Goal: Find contact information: Find contact information

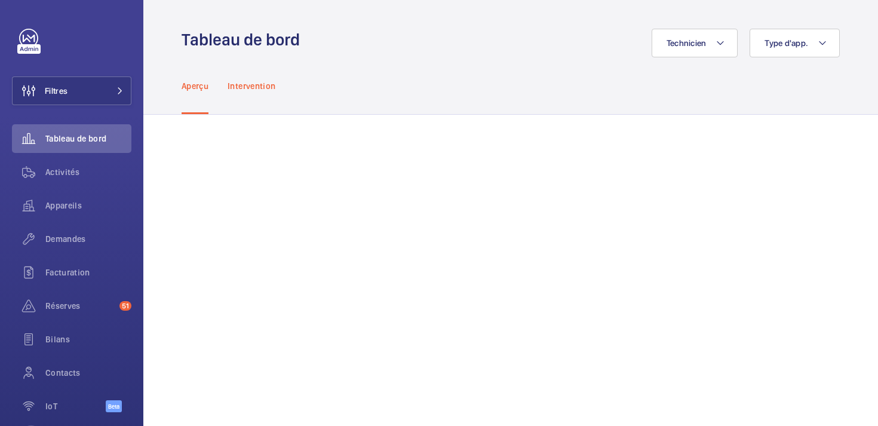
click at [254, 84] on p "Intervention" at bounding box center [252, 86] width 48 height 12
click at [71, 166] on span "Activités" at bounding box center [88, 172] width 86 height 12
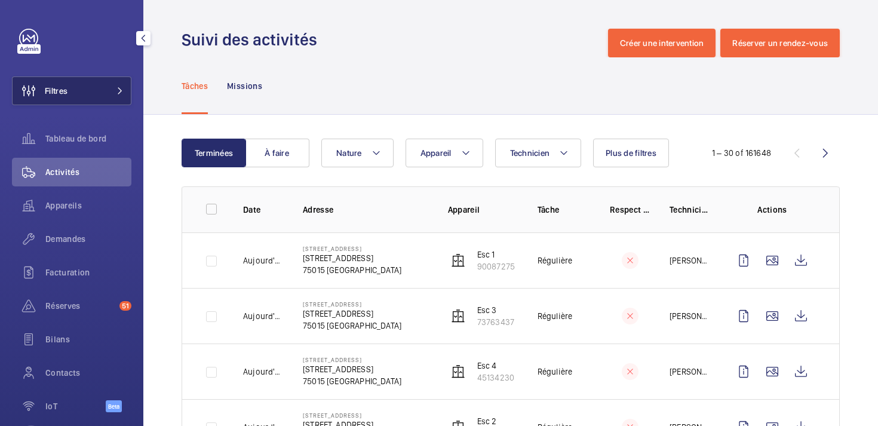
click at [78, 94] on button "Filtres" at bounding box center [71, 90] width 119 height 29
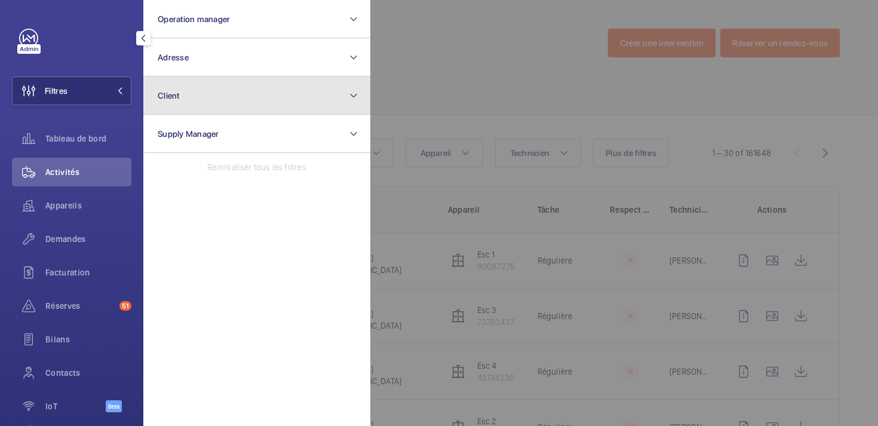
click at [220, 94] on button "Client" at bounding box center [256, 95] width 227 height 38
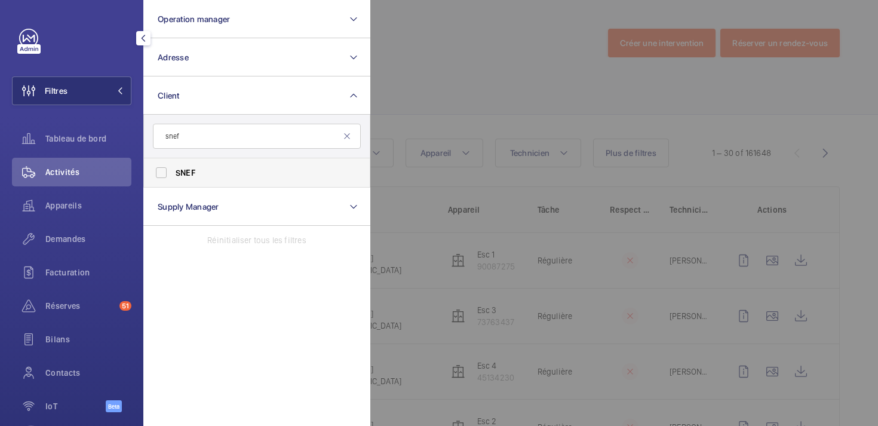
type input "snef"
click at [162, 174] on label "SNEF" at bounding box center [248, 172] width 208 height 29
click at [162, 174] on input "SNEF" at bounding box center [161, 173] width 24 height 24
checkbox input "true"
click at [456, 78] on div at bounding box center [809, 213] width 878 height 426
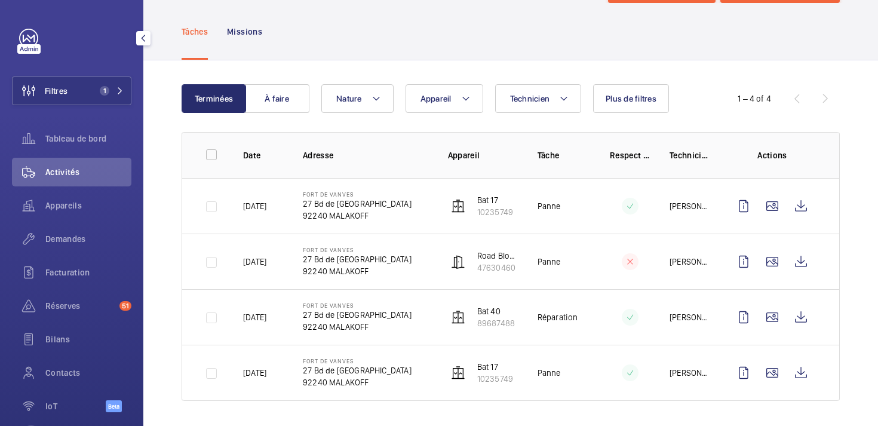
scroll to position [58, 0]
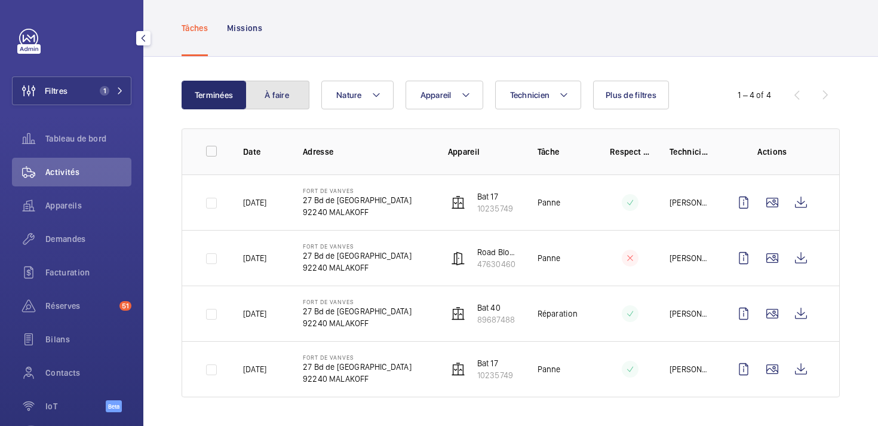
click at [274, 99] on button "À faire" at bounding box center [277, 95] width 65 height 29
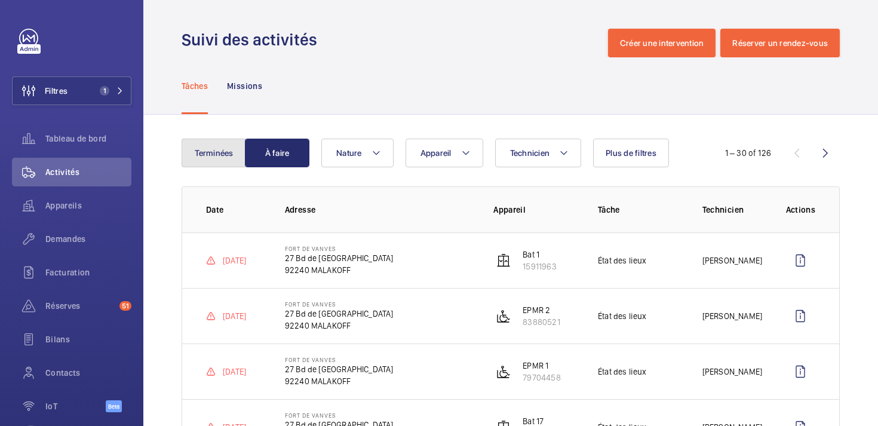
click at [198, 145] on button "Terminées" at bounding box center [214, 153] width 65 height 29
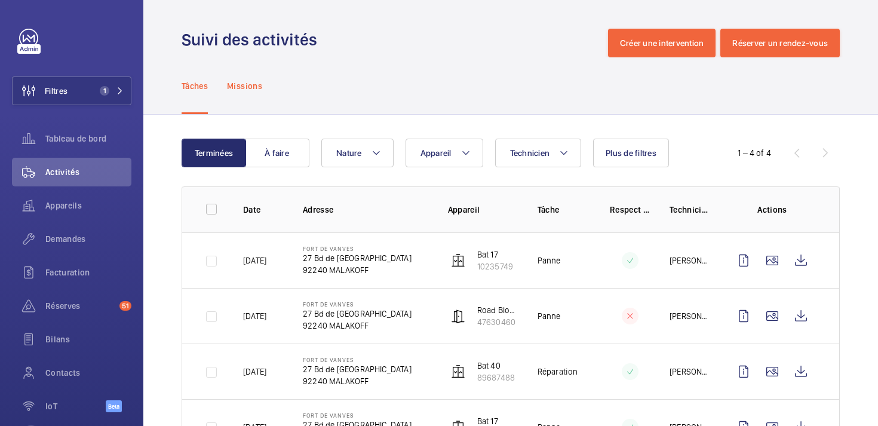
click at [253, 80] on p "Missions" at bounding box center [244, 86] width 35 height 12
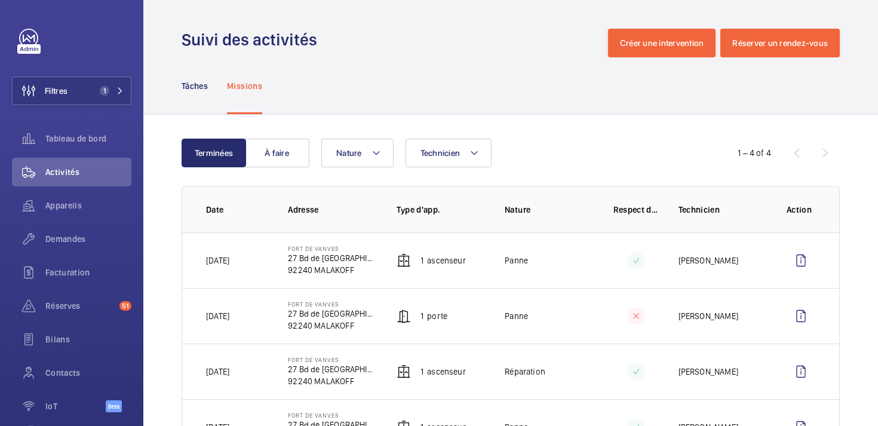
scroll to position [58, 0]
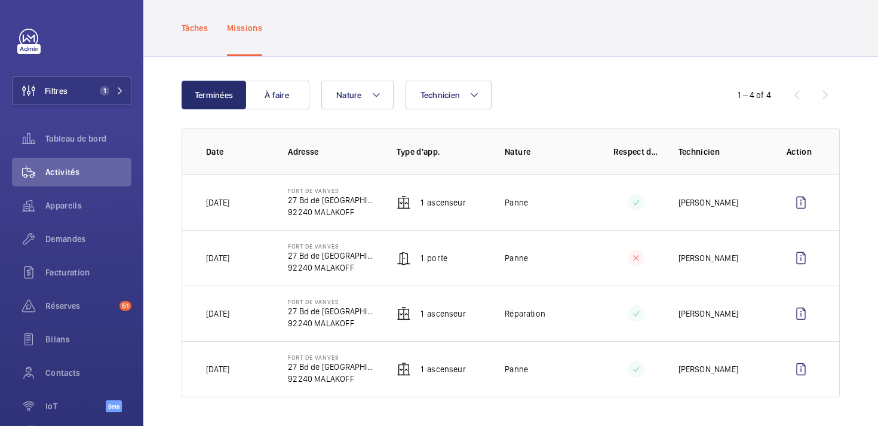
click at [192, 34] on div "Tâches" at bounding box center [195, 27] width 26 height 57
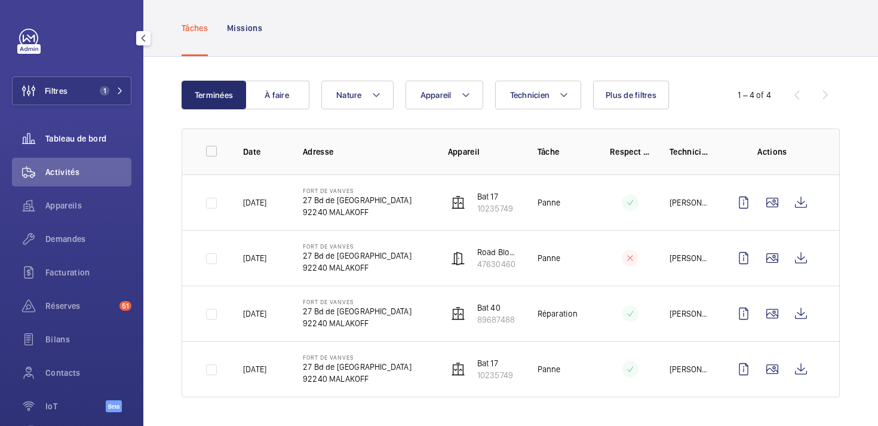
click at [97, 138] on span "Tableau de bord" at bounding box center [88, 139] width 86 height 12
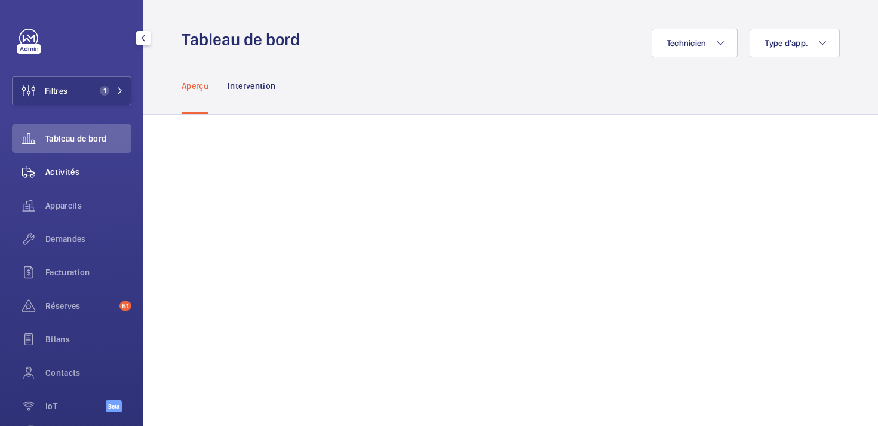
click at [38, 185] on wm-front-icon-button at bounding box center [28, 172] width 33 height 29
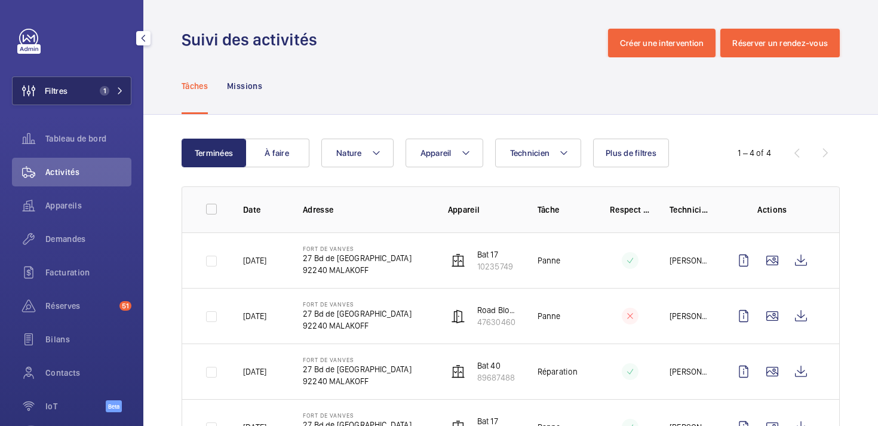
click at [84, 99] on button "Filtres 1" at bounding box center [71, 90] width 119 height 29
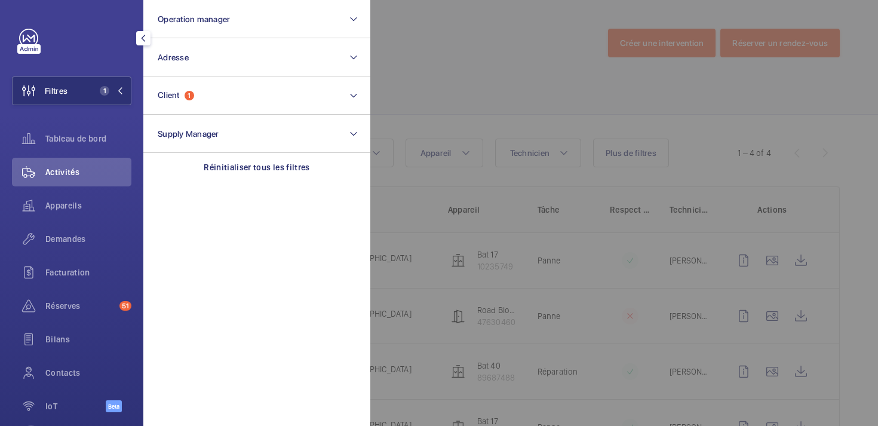
scroll to position [52, 0]
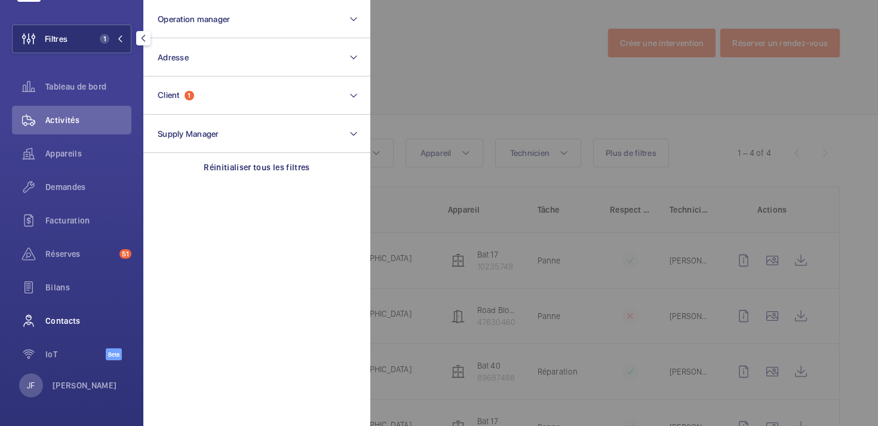
click at [57, 315] on span "Contacts" at bounding box center [88, 321] width 86 height 12
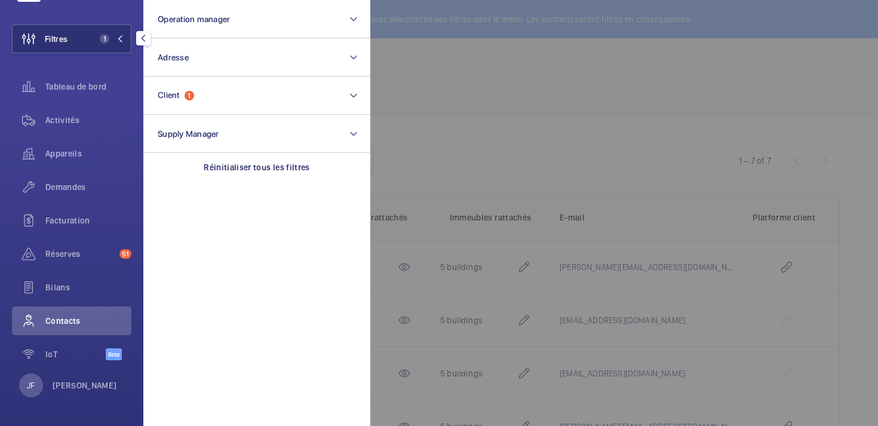
click at [495, 130] on div at bounding box center [809, 213] width 878 height 426
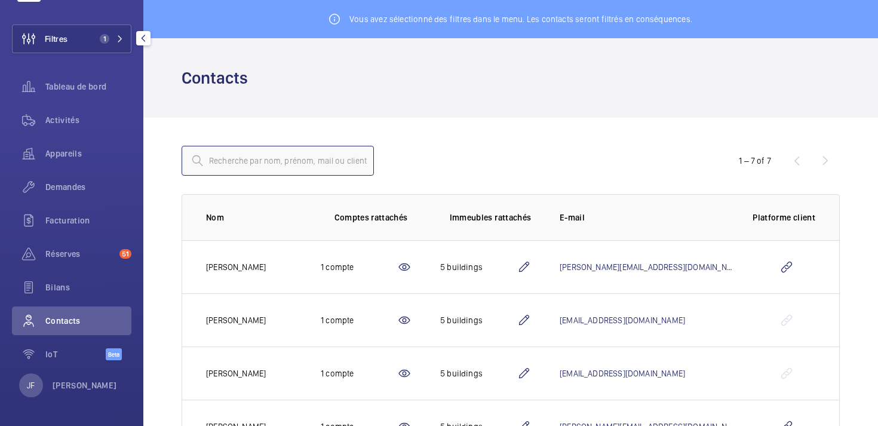
click at [305, 160] on input "text" at bounding box center [278, 161] width 192 height 30
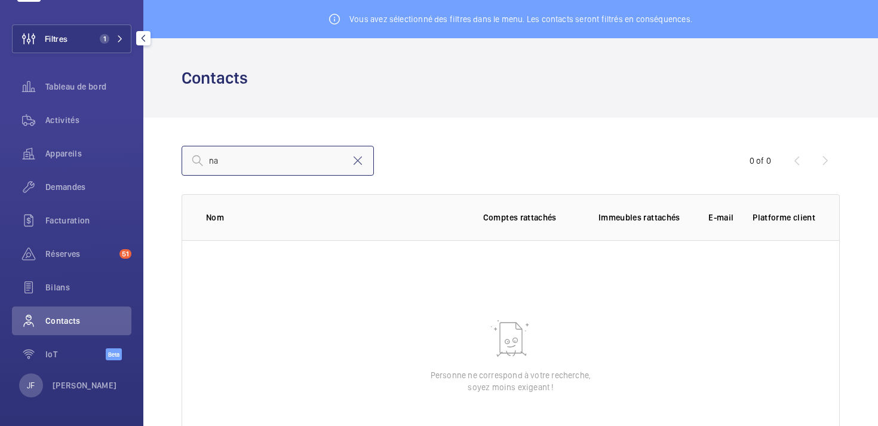
type input "n"
click at [305, 160] on input "fares" at bounding box center [278, 161] width 192 height 30
type input "f"
click at [305, 160] on input "text" at bounding box center [278, 161] width 192 height 30
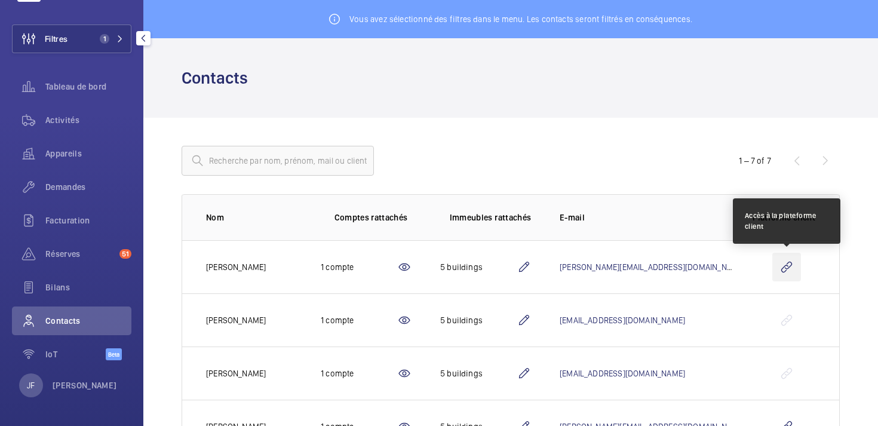
click at [789, 265] on wm-front-icon-button at bounding box center [787, 267] width 29 height 29
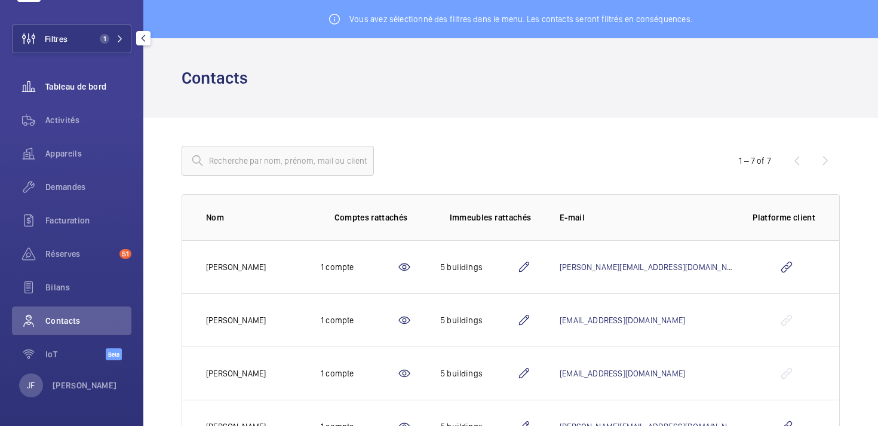
click at [69, 95] on div "Tableau de bord" at bounding box center [71, 86] width 119 height 29
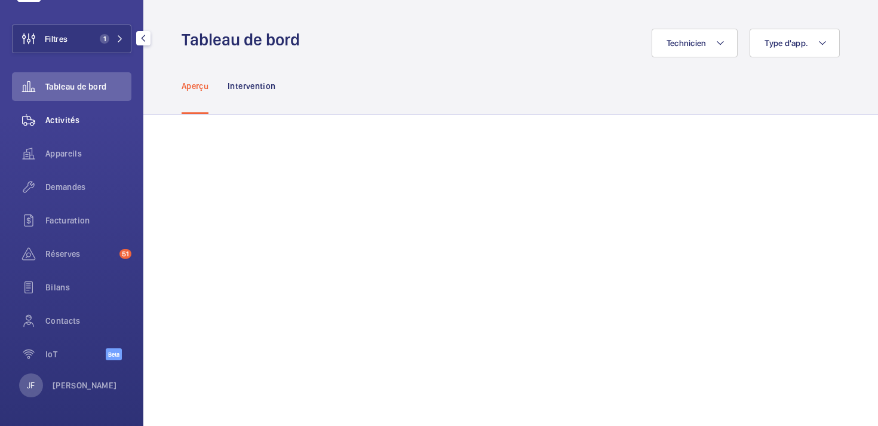
click at [67, 125] on span "Activités" at bounding box center [88, 120] width 86 height 12
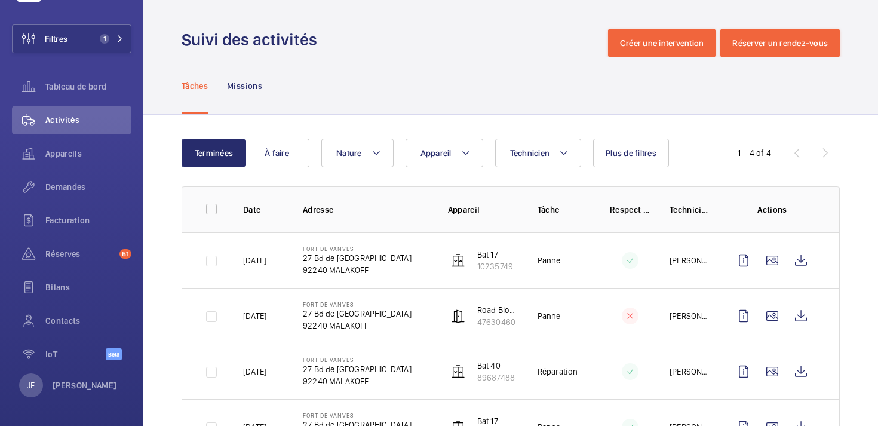
scroll to position [58, 0]
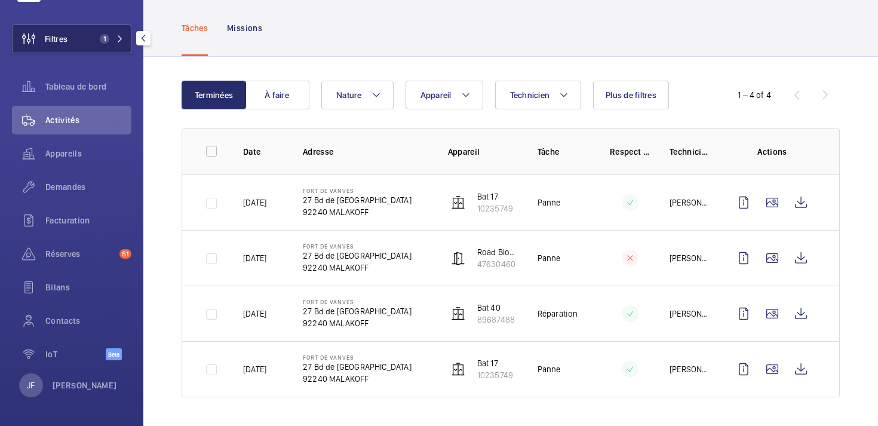
click at [120, 38] on mat-icon at bounding box center [120, 38] width 7 height 7
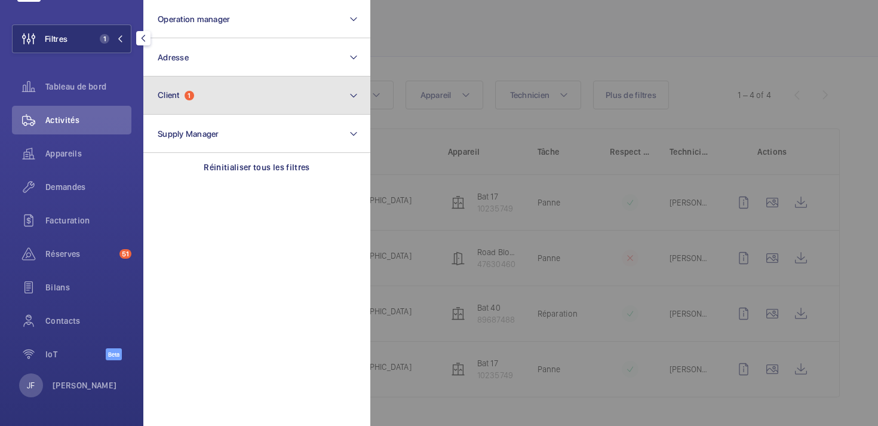
click at [334, 107] on button "Client 1" at bounding box center [256, 95] width 227 height 38
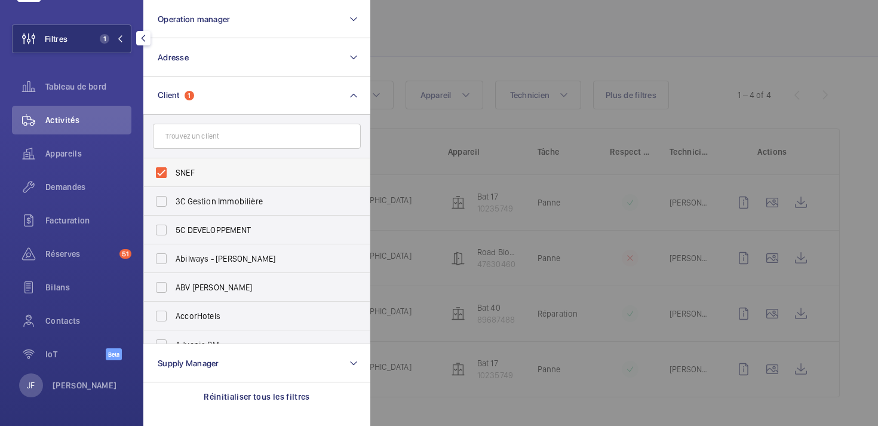
click at [167, 170] on label "SNEF" at bounding box center [248, 172] width 208 height 29
click at [167, 170] on input "SNEF" at bounding box center [161, 173] width 24 height 24
checkbox input "false"
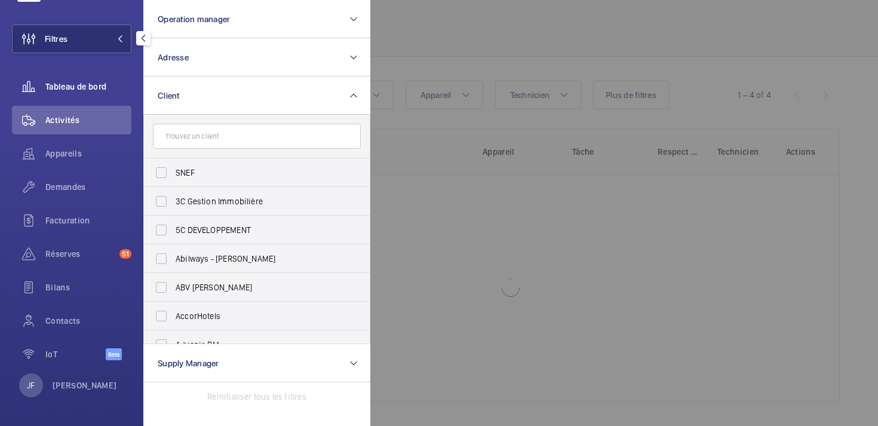
click at [87, 80] on div "Tableau de bord" at bounding box center [71, 86] width 119 height 29
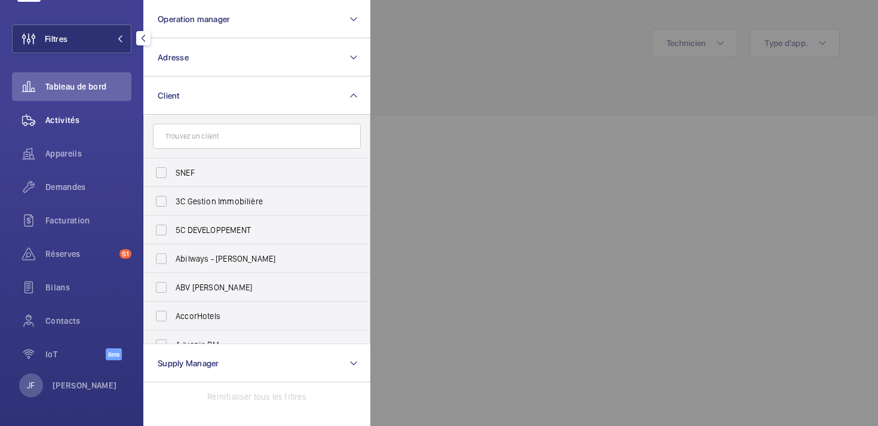
click at [67, 119] on span "Activités" at bounding box center [88, 120] width 86 height 12
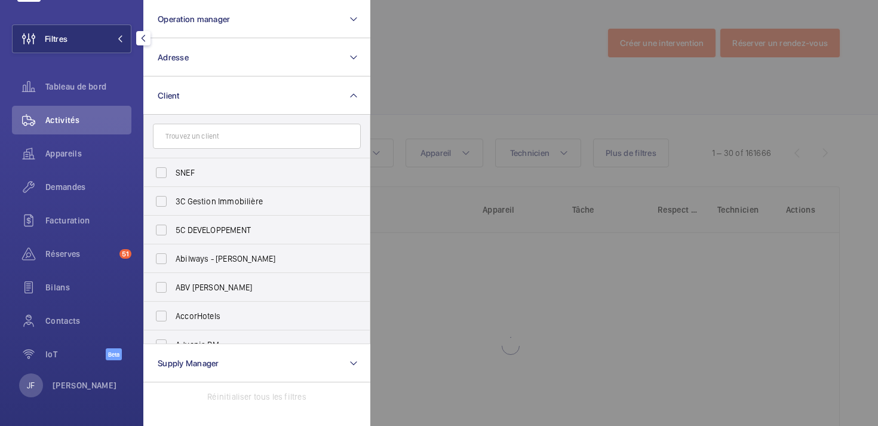
click at [472, 62] on div at bounding box center [809, 213] width 878 height 426
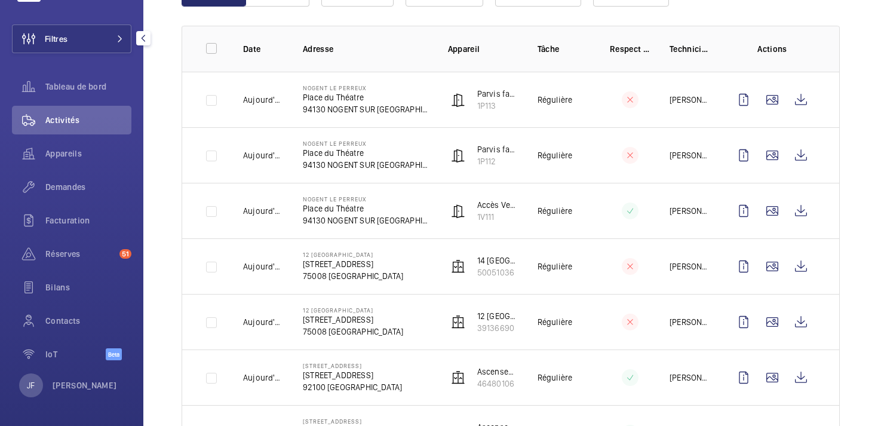
scroll to position [166, 0]
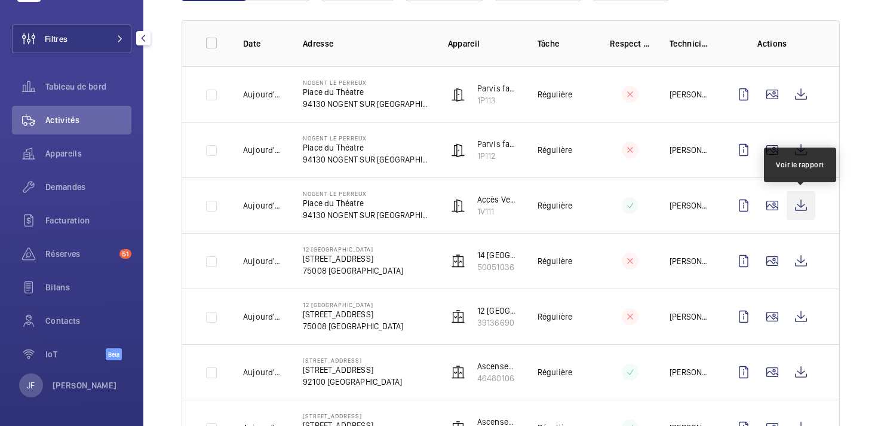
click at [802, 209] on wm-front-icon-button at bounding box center [801, 205] width 29 height 29
